Goal: Task Accomplishment & Management: Use online tool/utility

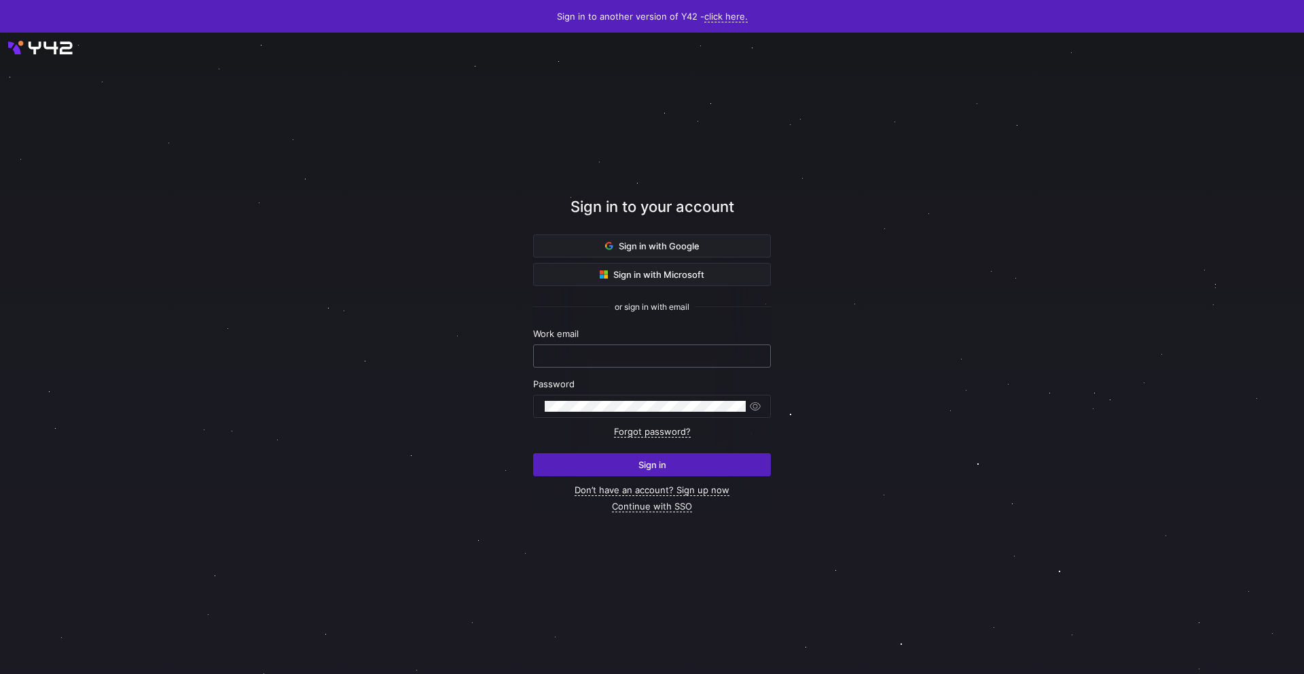
click at [607, 353] on input "text" at bounding box center [652, 355] width 215 height 11
click at [456, 332] on div at bounding box center [652, 353] width 1214 height 664
click at [630, 348] on div at bounding box center [652, 356] width 215 height 22
type input "data.admin@cryptopond.xyz"
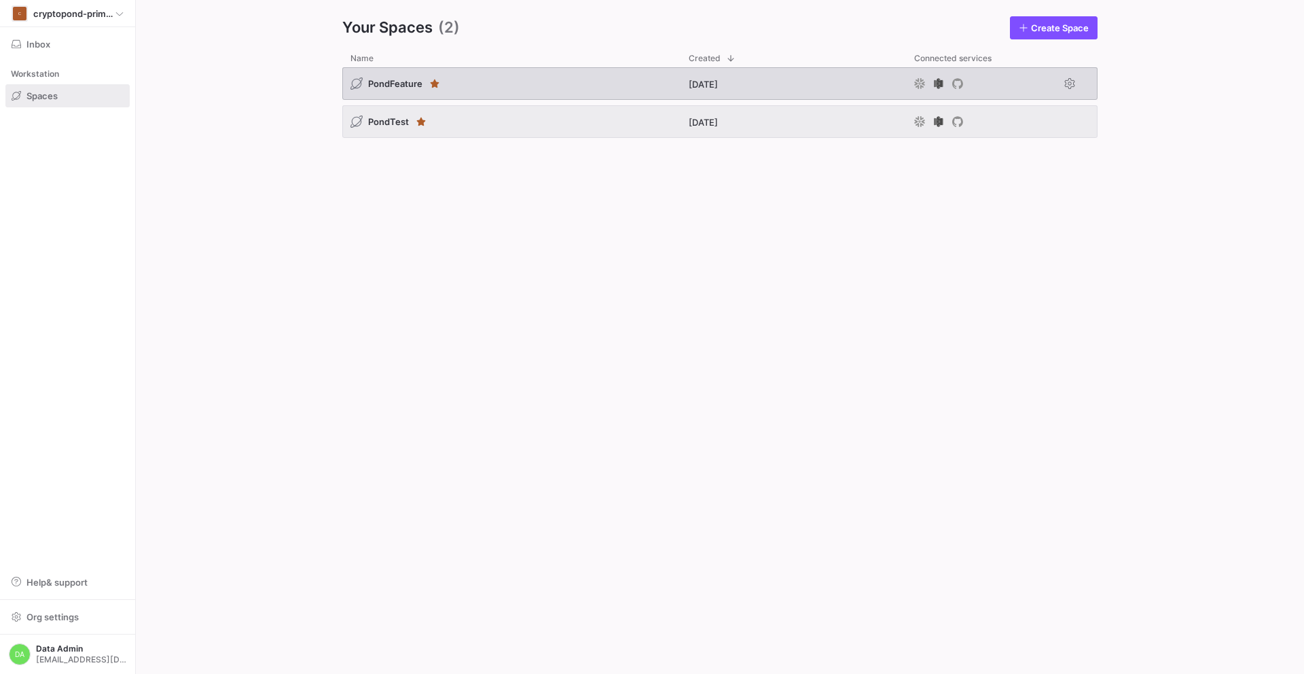
click at [573, 88] on div "PondFeature" at bounding box center [511, 83] width 338 height 33
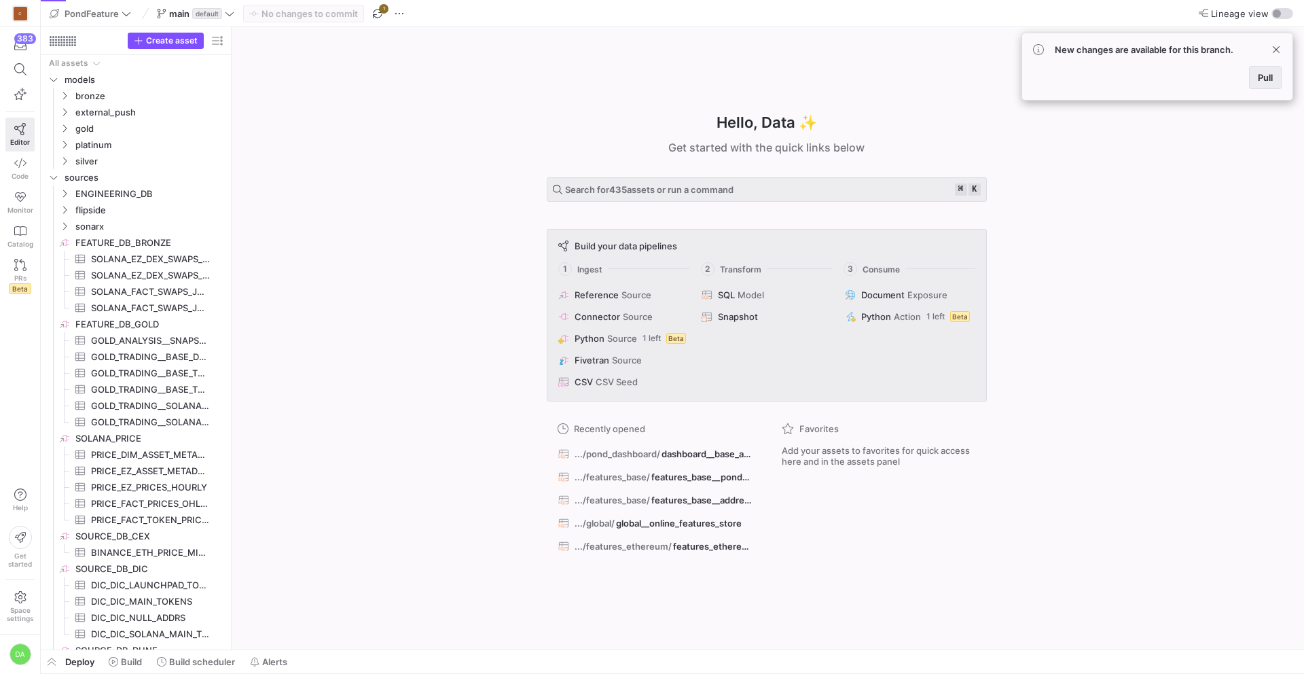
click at [1257, 75] on span at bounding box center [1265, 78] width 31 height 22
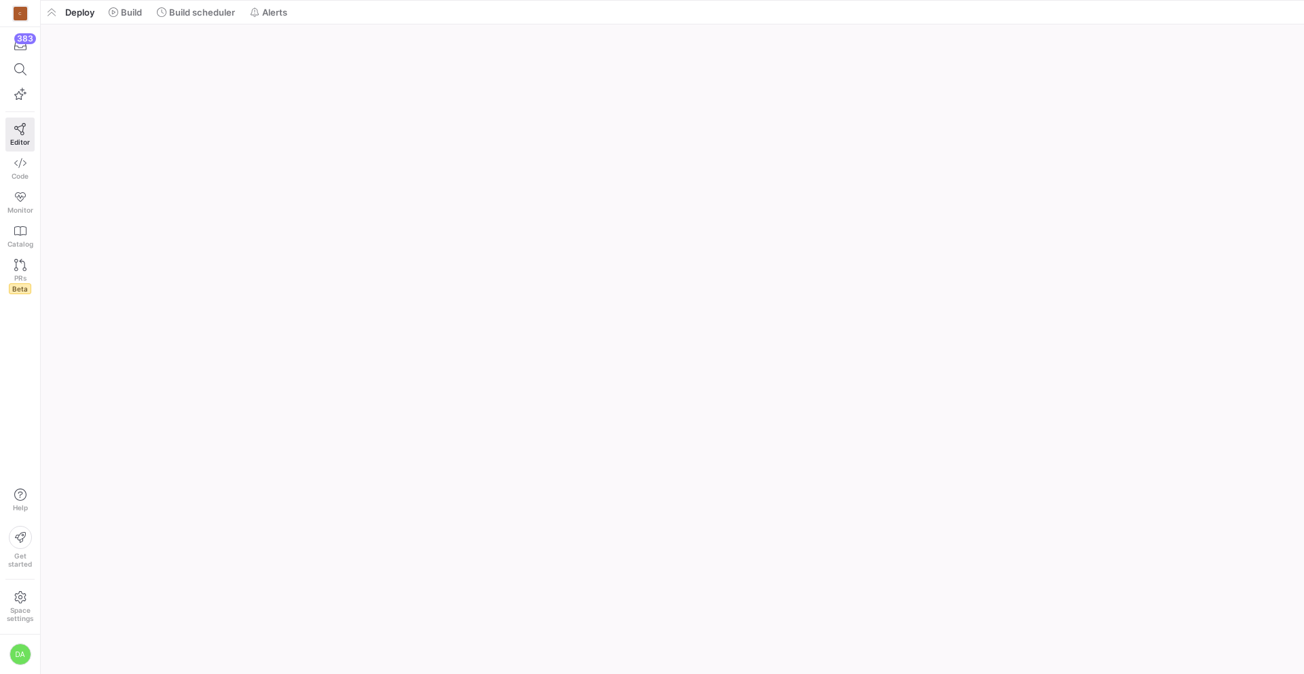
drag, startPoint x: 234, startPoint y: 650, endPoint x: 236, endPoint y: -51, distance: 700.9
click at [236, 0] on html "C 383 Editor Code Monitor Catalog PRs Beta Help Get started Space settings DA P…" at bounding box center [652, 337] width 1304 height 674
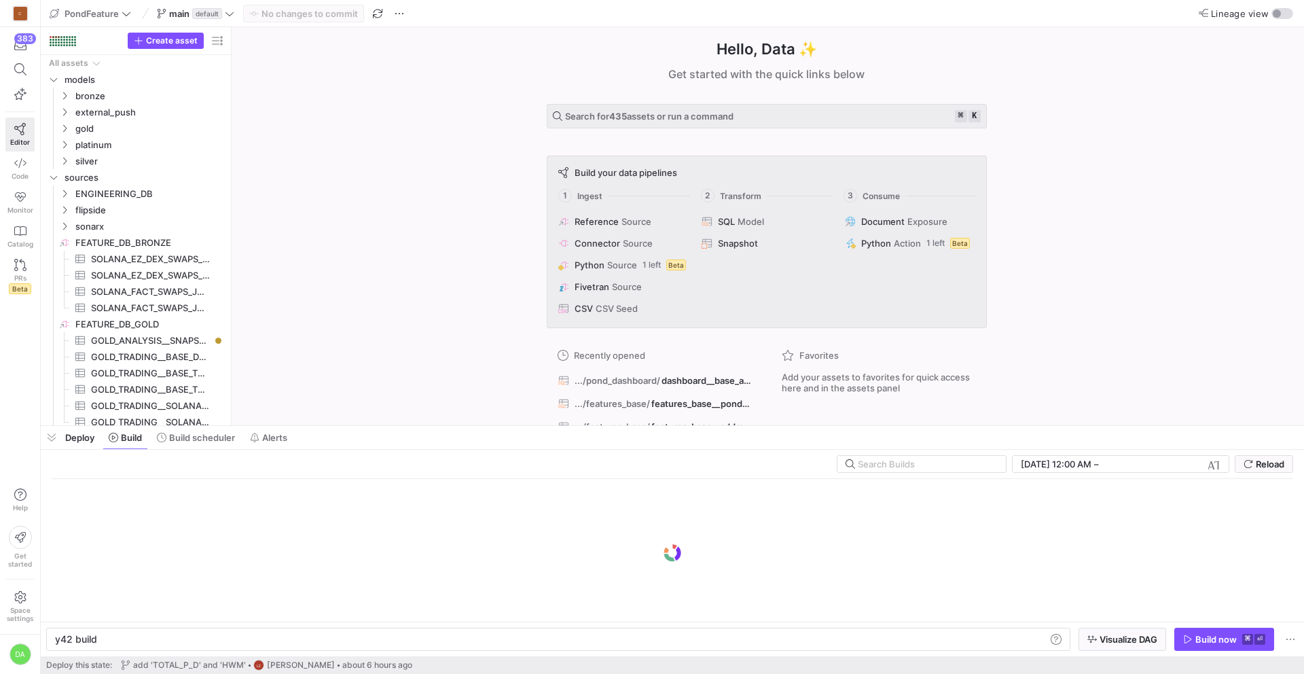
scroll to position [0, 41]
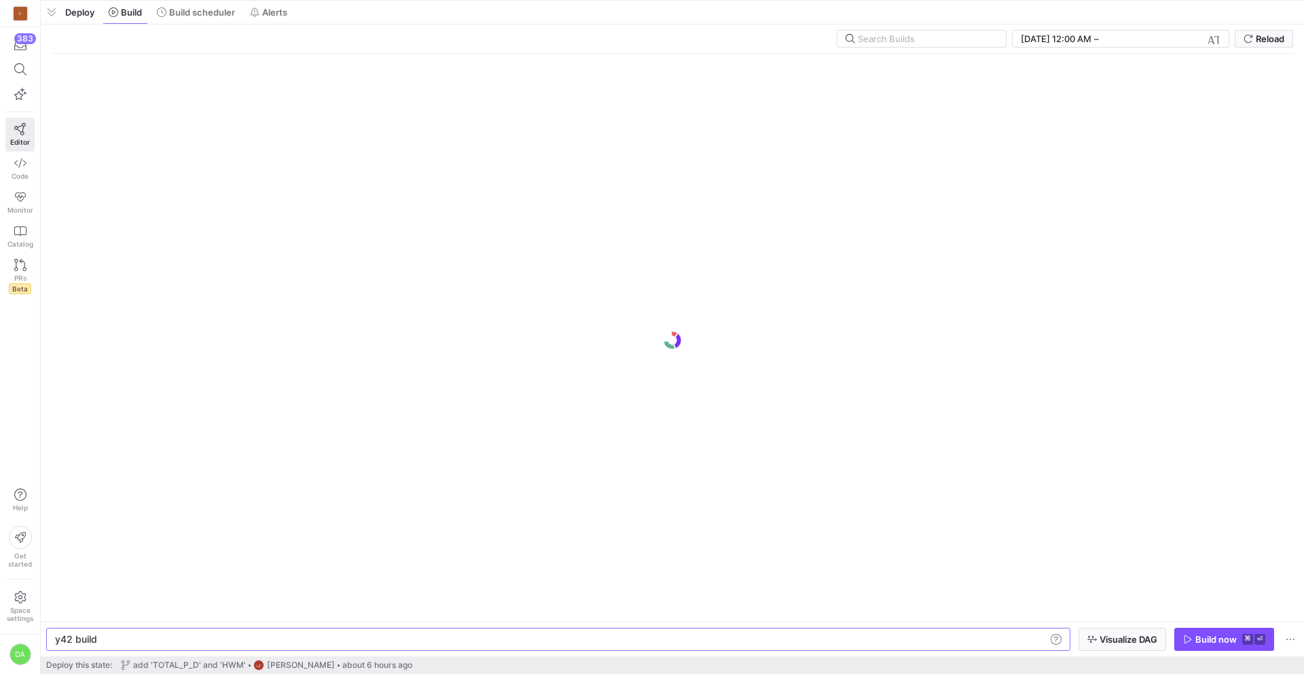
drag, startPoint x: 322, startPoint y: 427, endPoint x: 356, endPoint y: -55, distance: 483.4
click at [356, 0] on html "C 383 Editor Code Monitor Catalog PRs Beta Help Get started Space settings DA P…" at bounding box center [652, 337] width 1304 height 674
drag, startPoint x: 204, startPoint y: 18, endPoint x: 400, endPoint y: 249, distance: 302.6
click at [204, 18] on span at bounding box center [195, 12] width 89 height 22
